Goal: Information Seeking & Learning: Learn about a topic

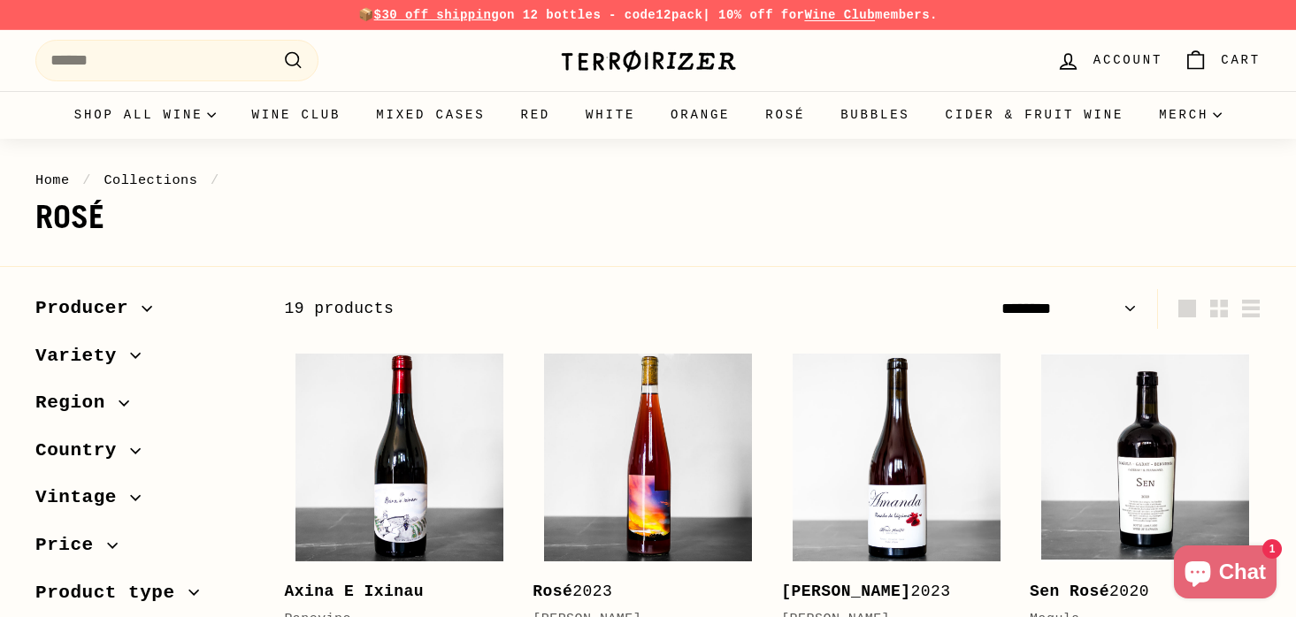
select select "******"
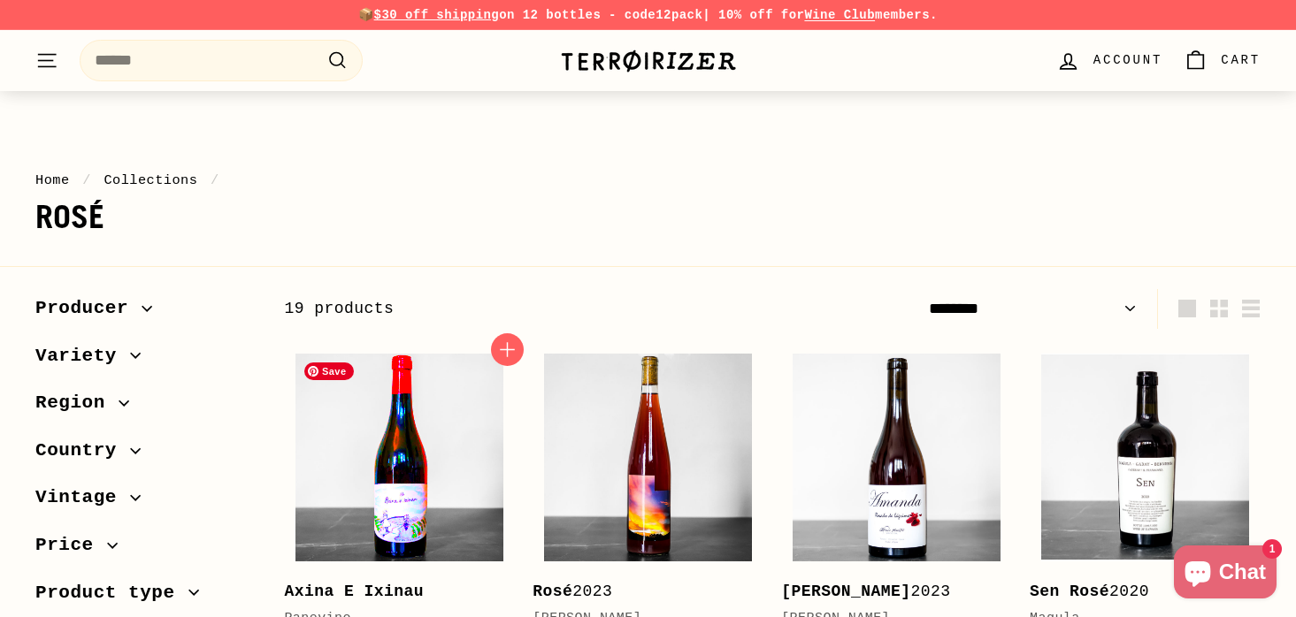
scroll to position [79, 0]
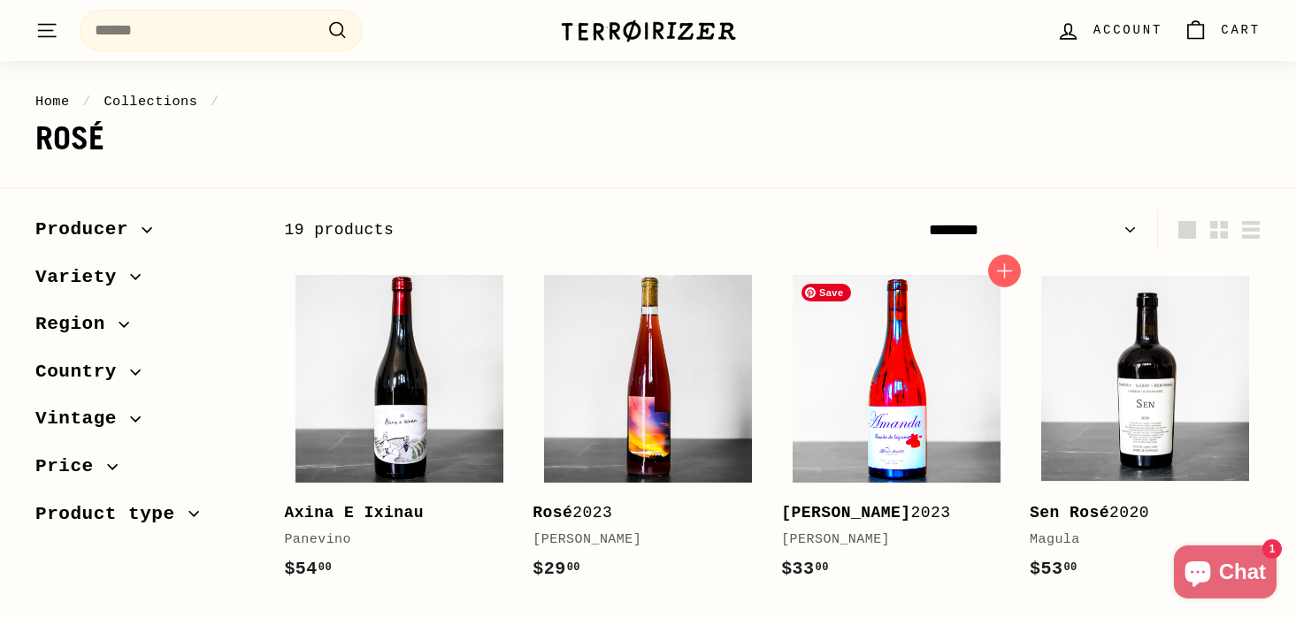
click at [852, 387] on img at bounding box center [897, 379] width 208 height 208
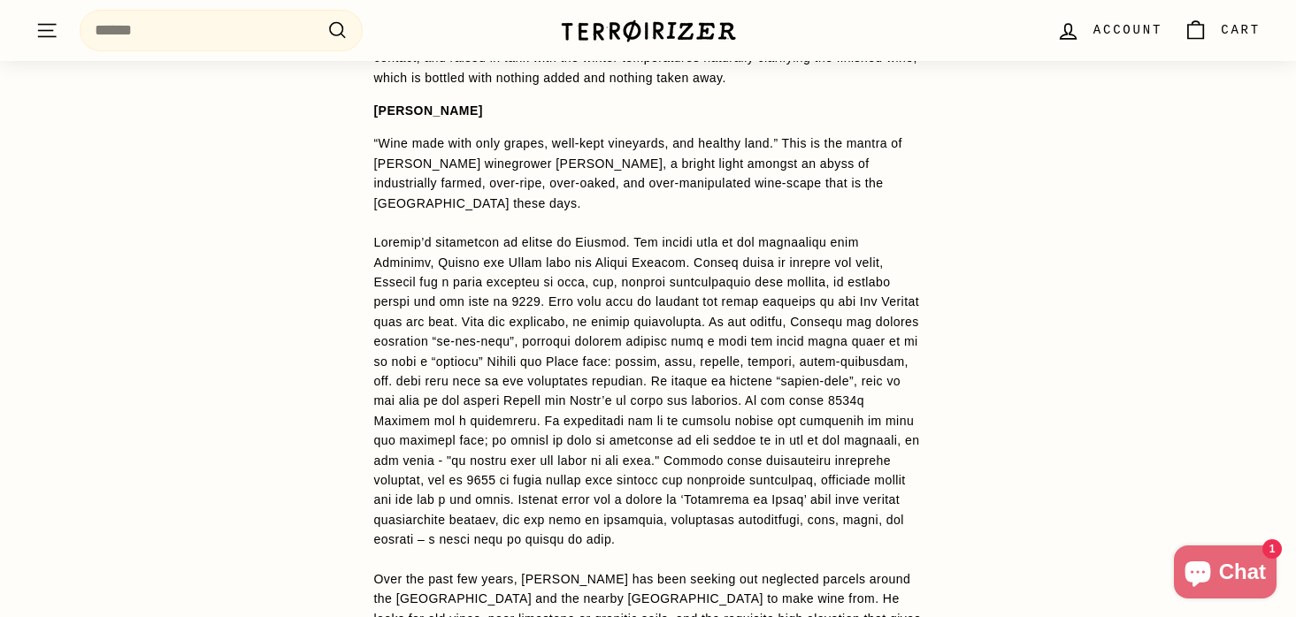
scroll to position [1432, 0]
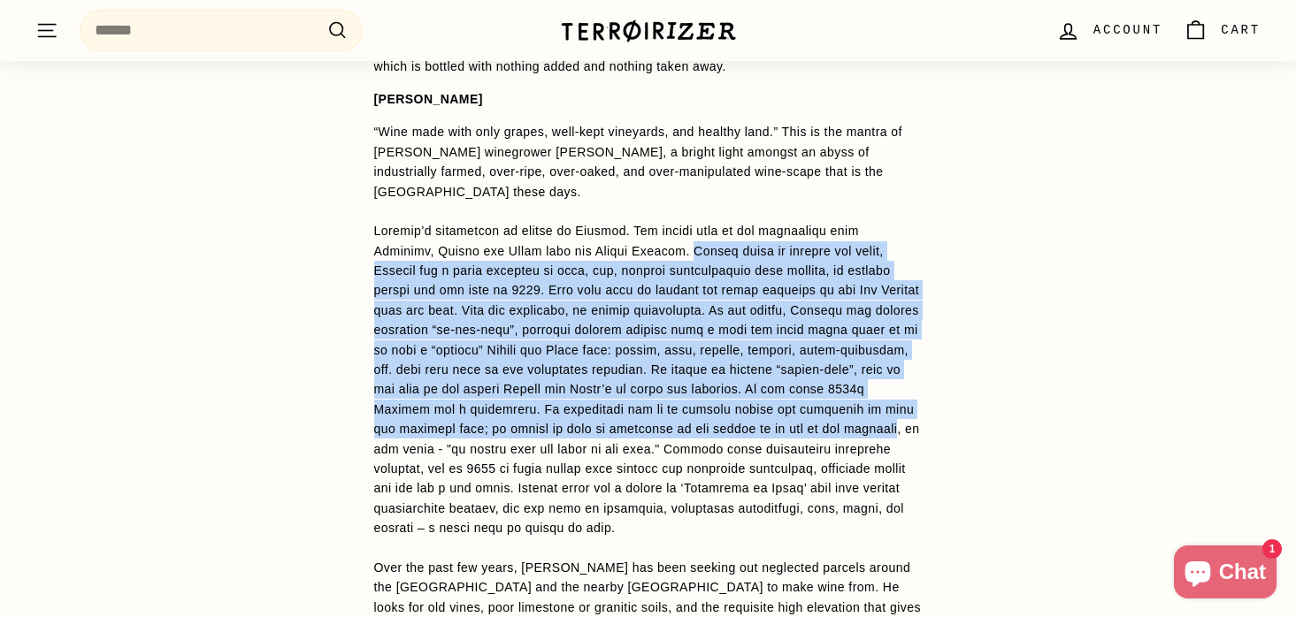
drag, startPoint x: 486, startPoint y: 450, endPoint x: 693, endPoint y: 260, distance: 281.1
click at [693, 260] on p "“Wine made with only grapes, well-kept vineyards, and healthy land.” This is th…" at bounding box center [648, 528] width 548 height 812
copy p "Having grown up amongst the vines, Alfredo had a great interest in wine, and, t…"
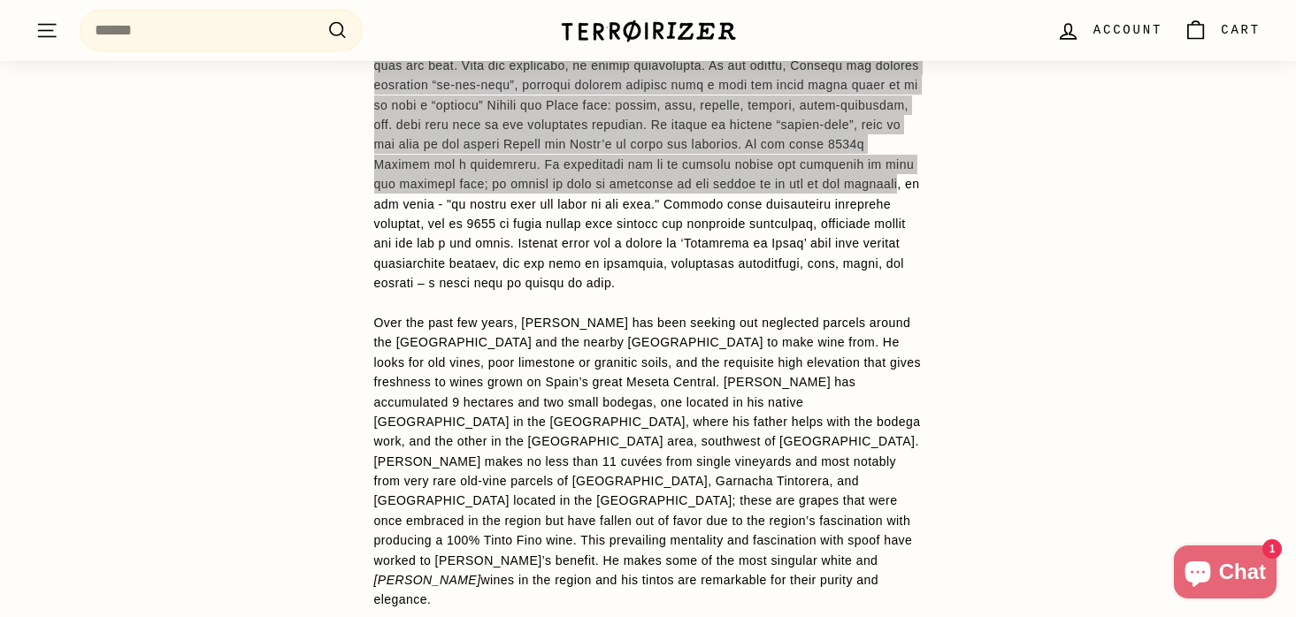
scroll to position [1679, 0]
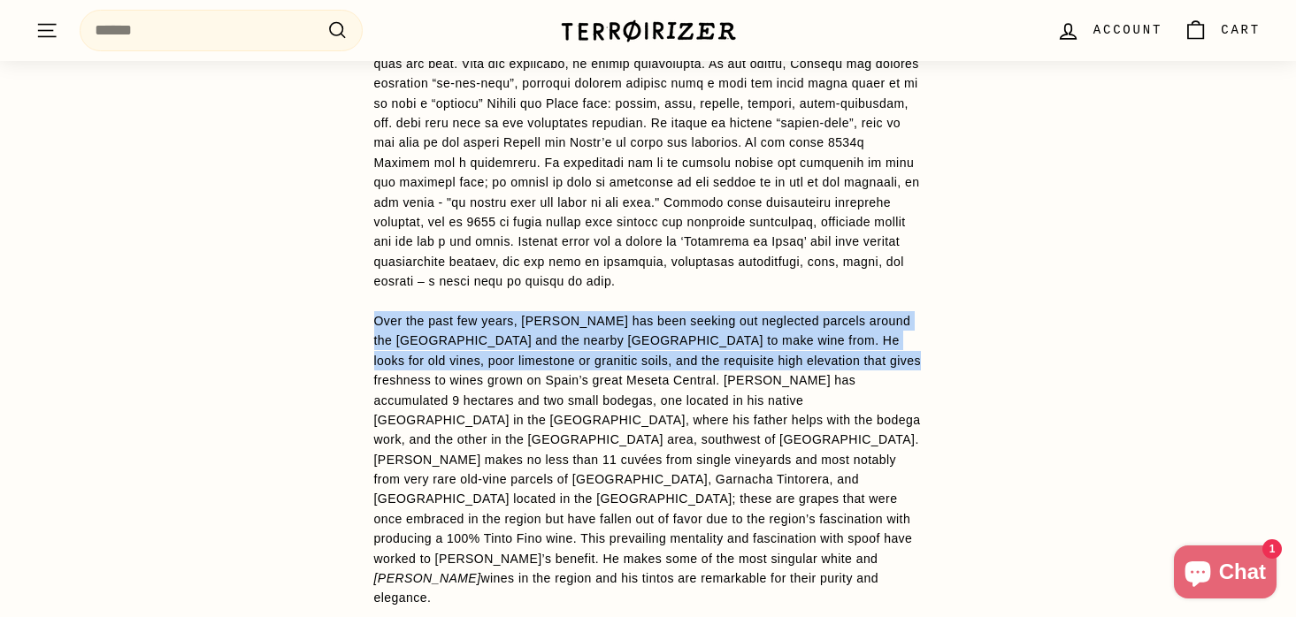
drag, startPoint x: 884, startPoint y: 361, endPoint x: 370, endPoint y: 325, distance: 515.3
click at [370, 326] on div "WINE DETAILS Amanda is made from 30-90 year-old Garnacha Tintorera vines grown …" at bounding box center [648, 281] width 619 height 1215
copy p "Over the past few years, Alfredo has been seeking out neglected parcels around …"
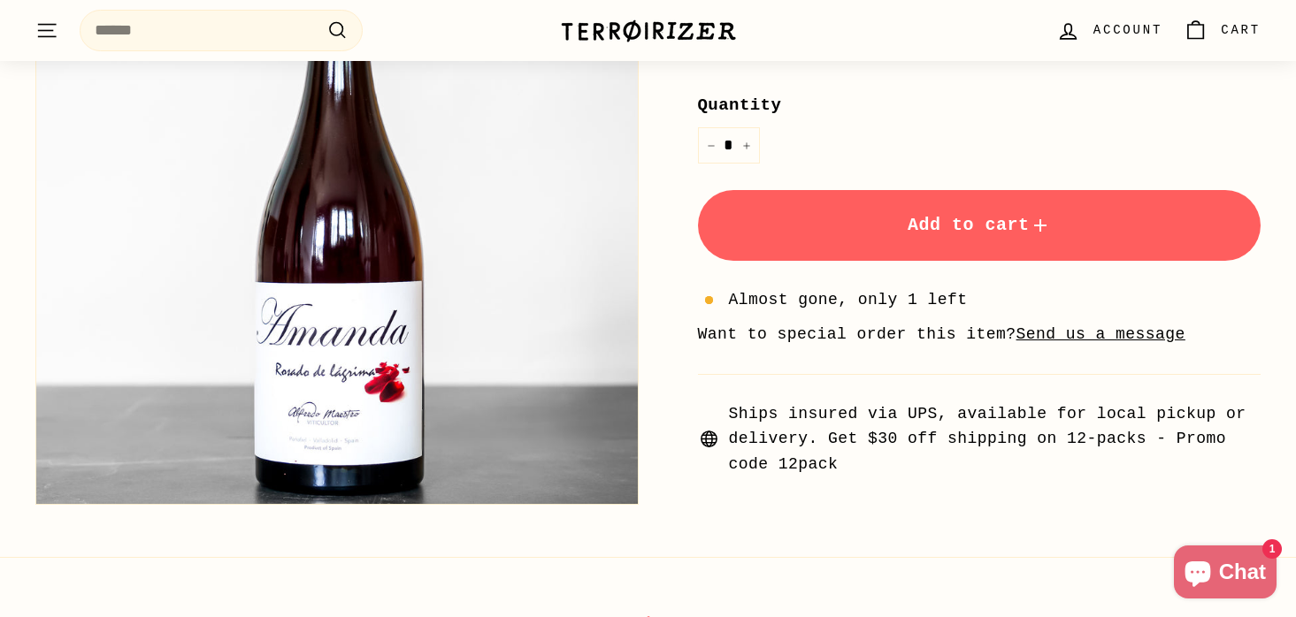
scroll to position [372, 0]
